Goal: Information Seeking & Learning: Learn about a topic

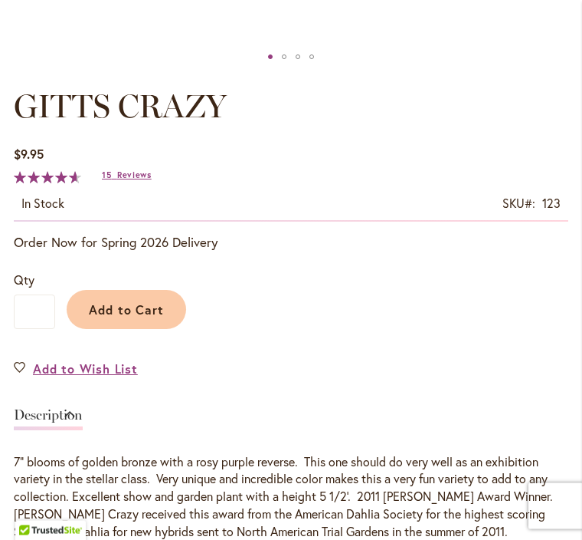
scroll to position [733, 0]
click at [84, 377] on span "Add to Wish List" at bounding box center [85, 368] width 105 height 18
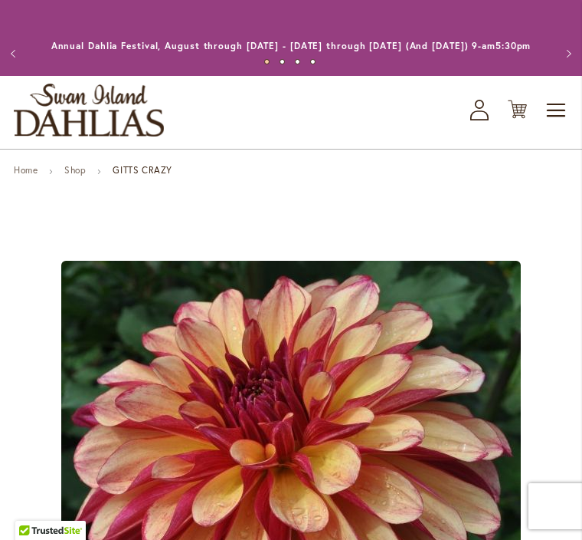
click at [83, 175] on link "Shop" at bounding box center [74, 169] width 21 height 11
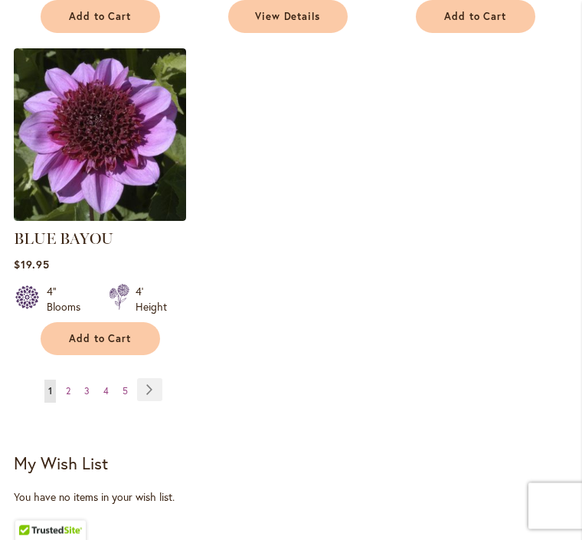
scroll to position [1949, 0]
click at [72, 402] on link "Page 2" at bounding box center [68, 390] width 12 height 23
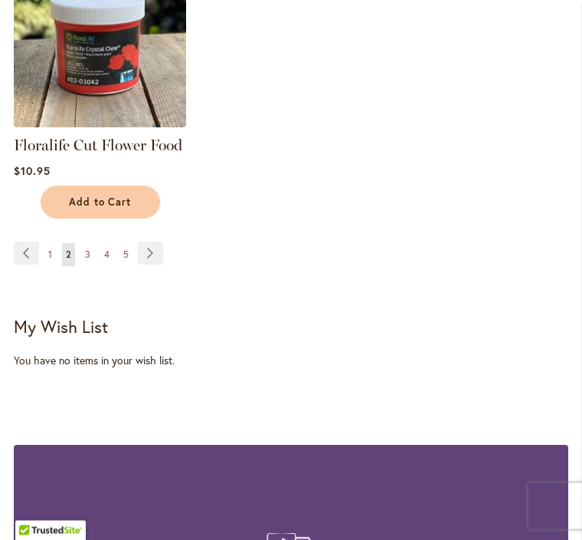
scroll to position [1978, 0]
click at [93, 266] on link "Page 3" at bounding box center [87, 254] width 13 height 23
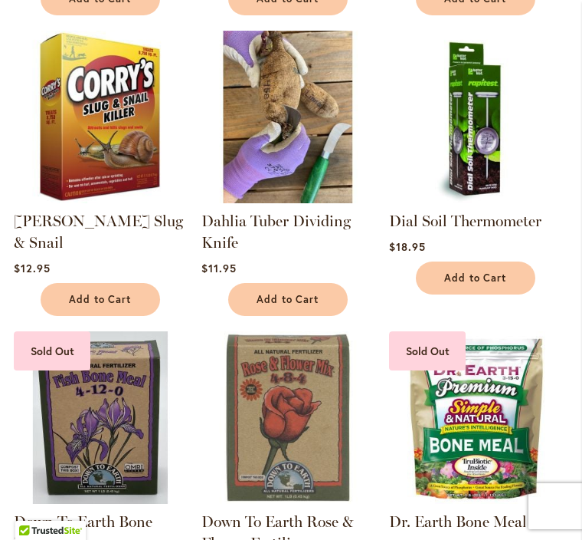
scroll to position [1297, 0]
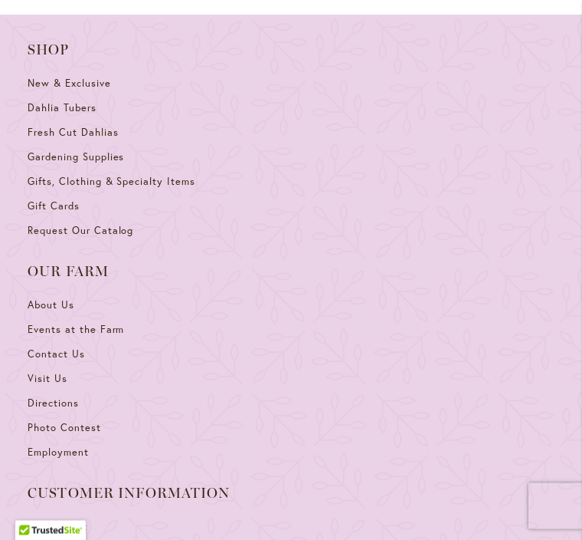
scroll to position [6121, 0]
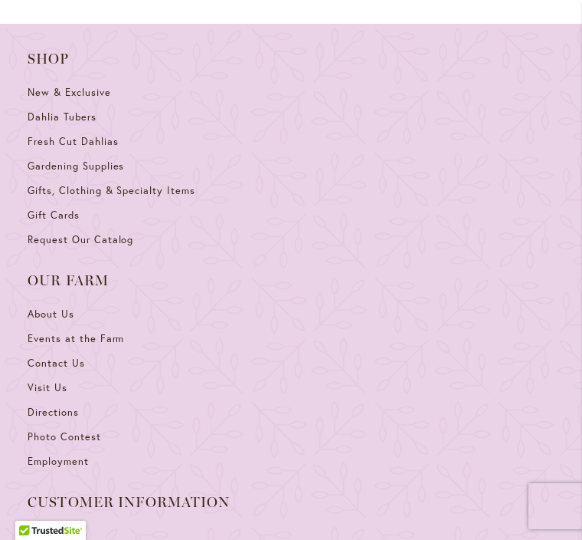
click at [125, 233] on span "Request Our Catalog" at bounding box center [81, 239] width 106 height 13
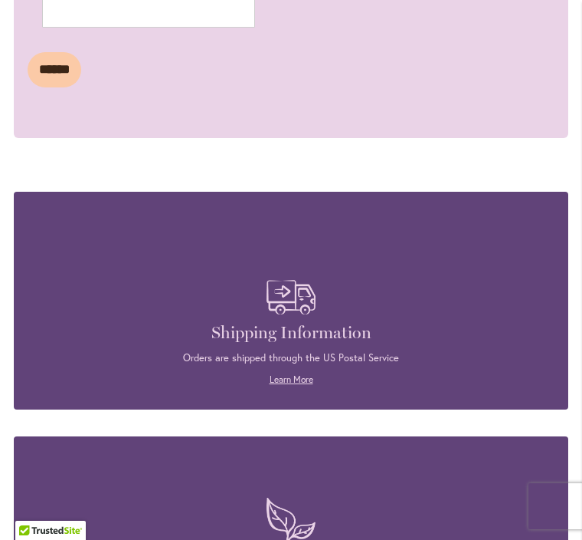
scroll to position [1734, 0]
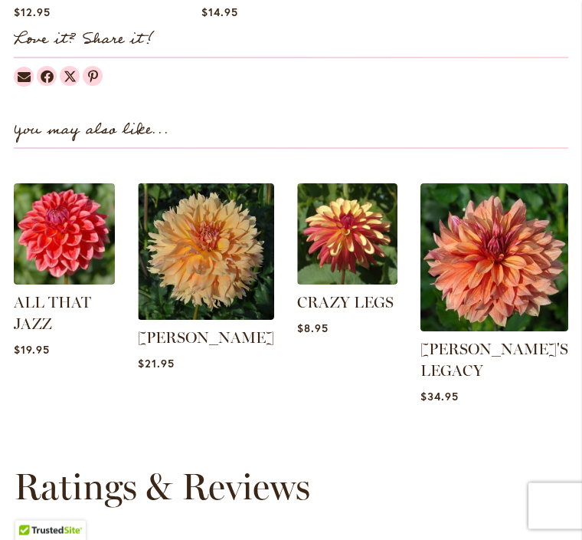
scroll to position [1696, 0]
click at [377, 257] on img at bounding box center [347, 233] width 101 height 101
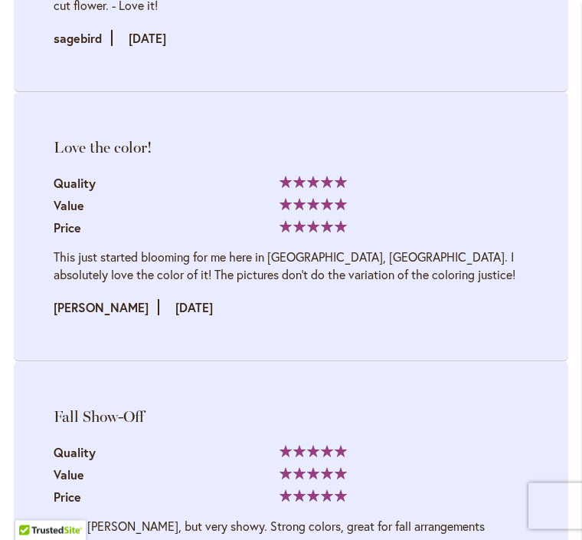
scroll to position [2982, 0]
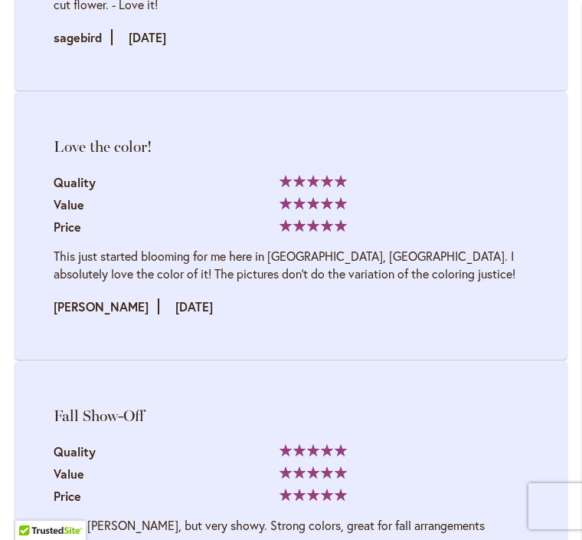
click at [435, 441] on div "Quality 100% Value Price" at bounding box center [291, 474] width 475 height 67
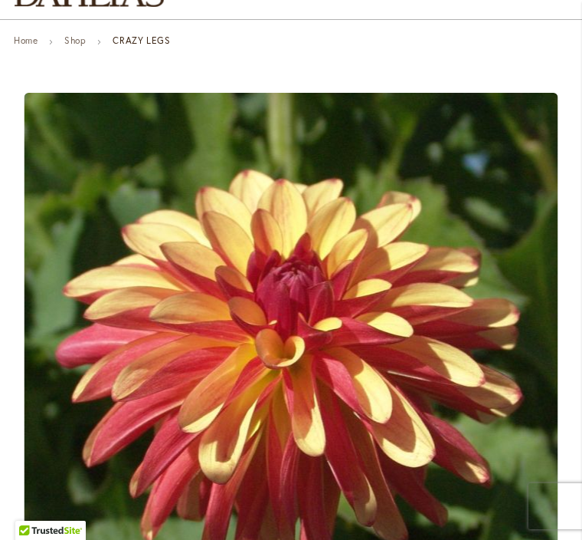
scroll to position [129, 0]
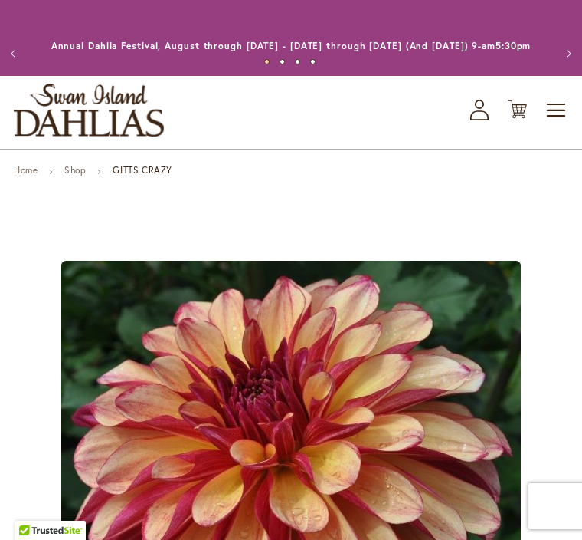
scroll to position [113, 0]
